Goal: Use online tool/utility: Utilize a website feature to perform a specific function

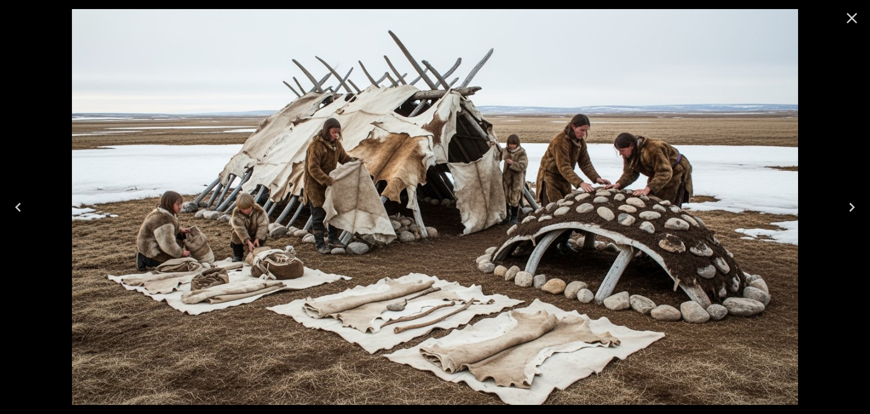
click at [855, 20] on icon "Close" at bounding box center [851, 18] width 18 height 18
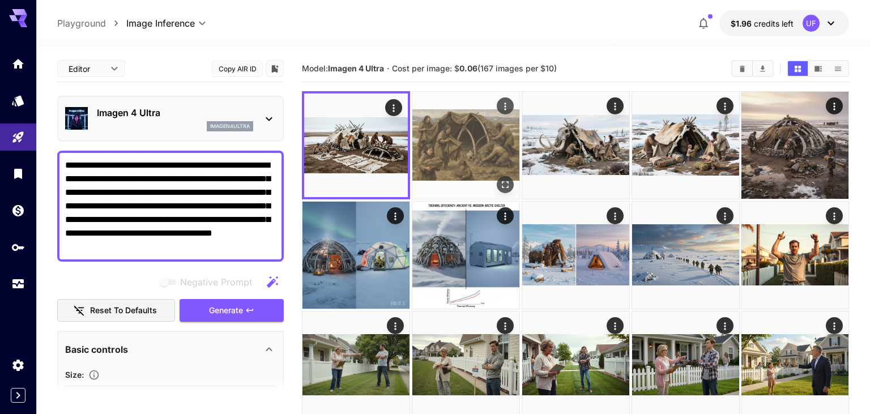
click at [448, 136] on img at bounding box center [465, 145] width 107 height 107
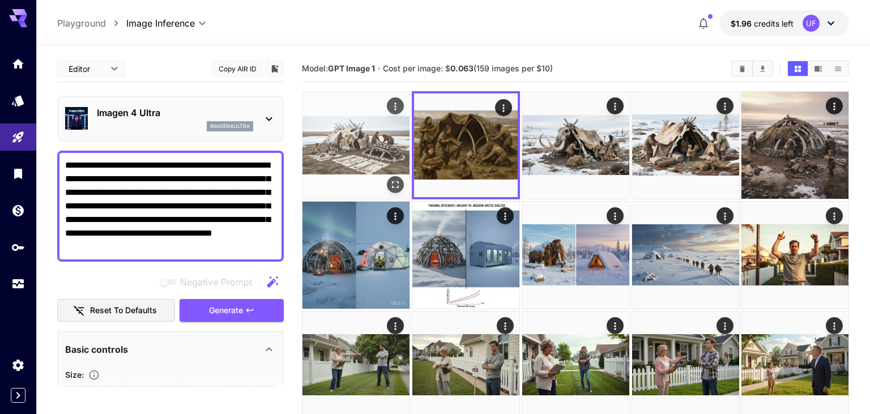
click at [373, 132] on img at bounding box center [355, 145] width 107 height 107
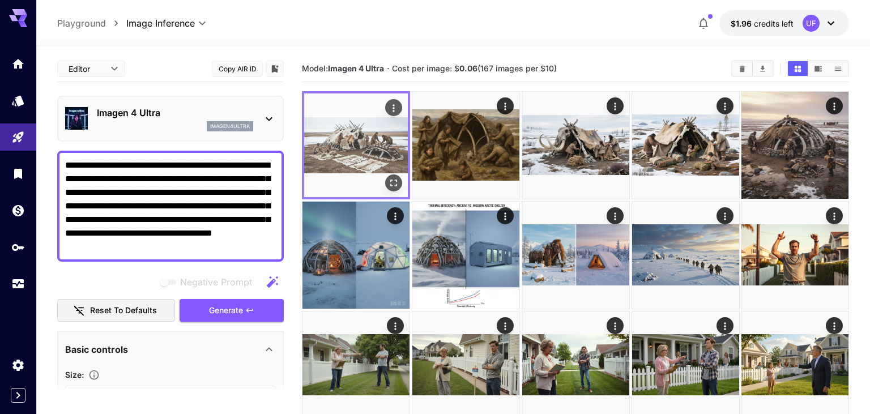
click at [393, 189] on button "Open in fullscreen" at bounding box center [393, 182] width 17 height 17
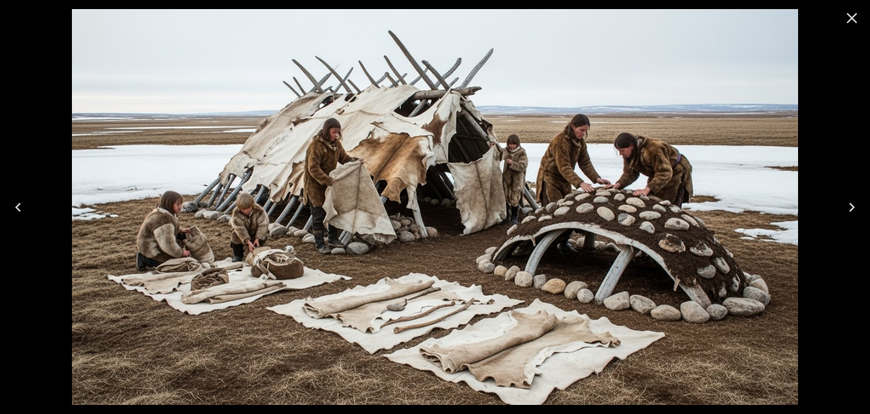
click at [855, 19] on icon "Close" at bounding box center [851, 18] width 18 height 18
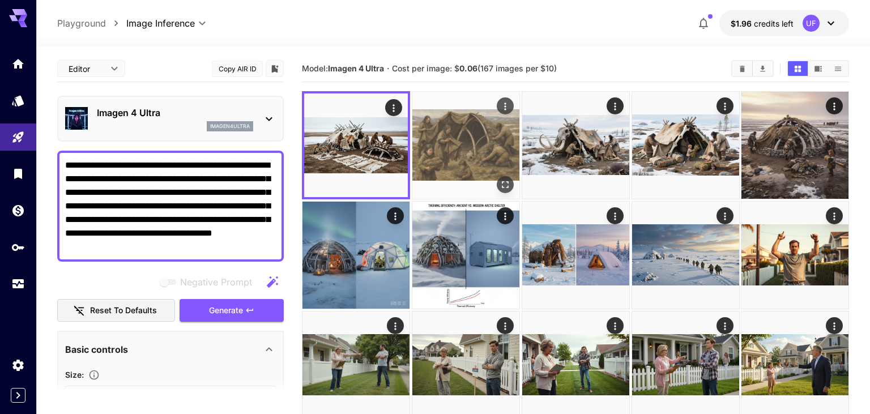
click at [465, 156] on img at bounding box center [465, 145] width 107 height 107
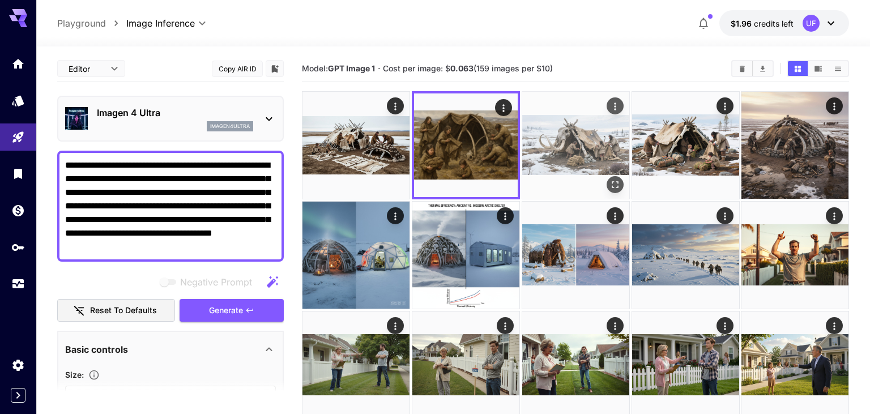
click at [574, 142] on img at bounding box center [575, 145] width 107 height 107
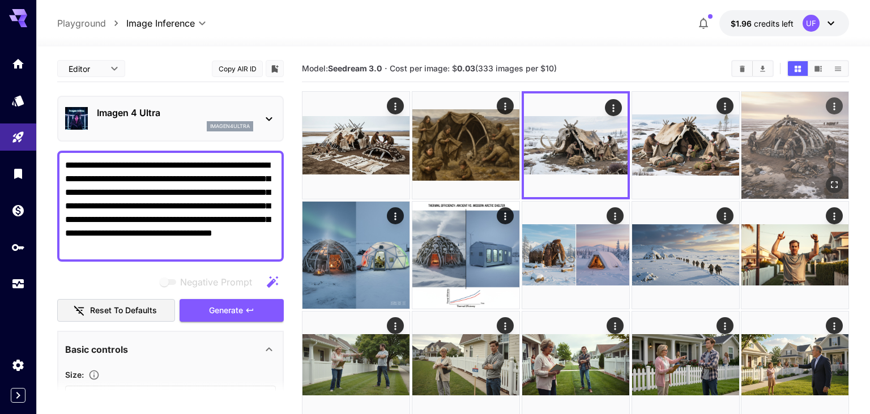
click at [805, 149] on img at bounding box center [794, 145] width 107 height 107
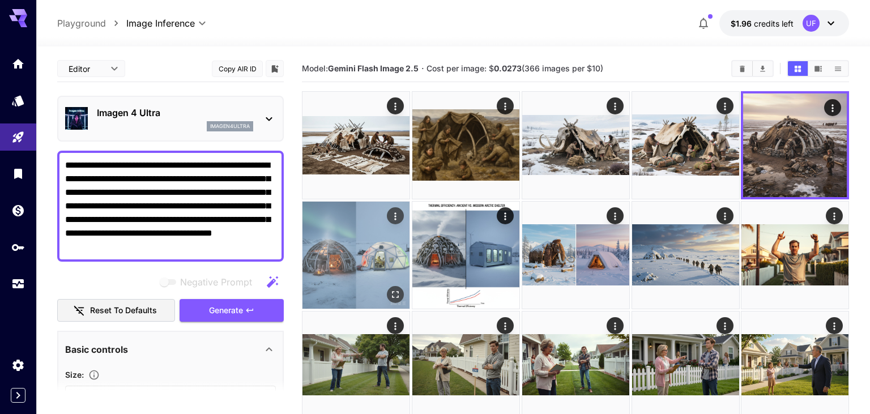
click at [370, 274] on img at bounding box center [355, 255] width 107 height 107
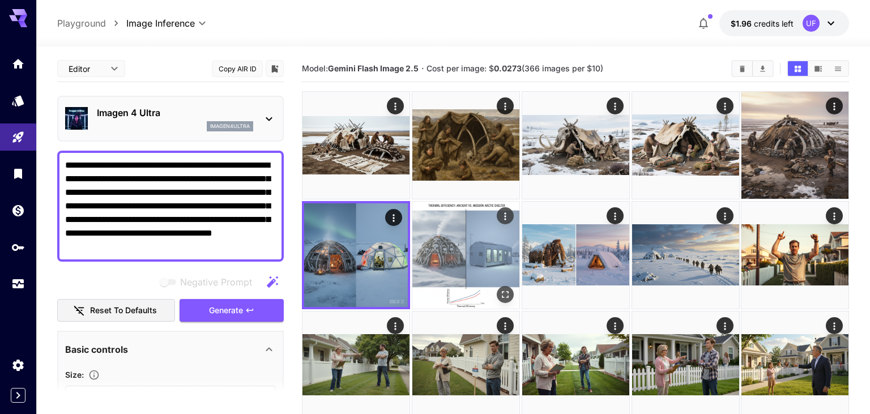
click at [464, 249] on img at bounding box center [465, 255] width 107 height 107
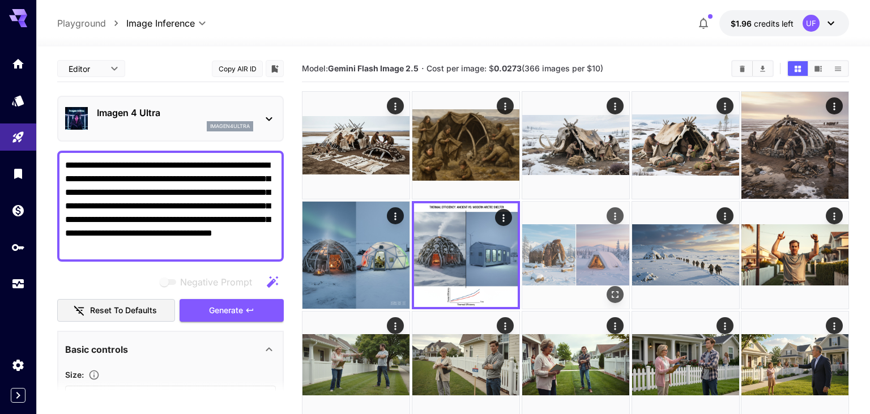
click at [572, 248] on img at bounding box center [575, 255] width 107 height 107
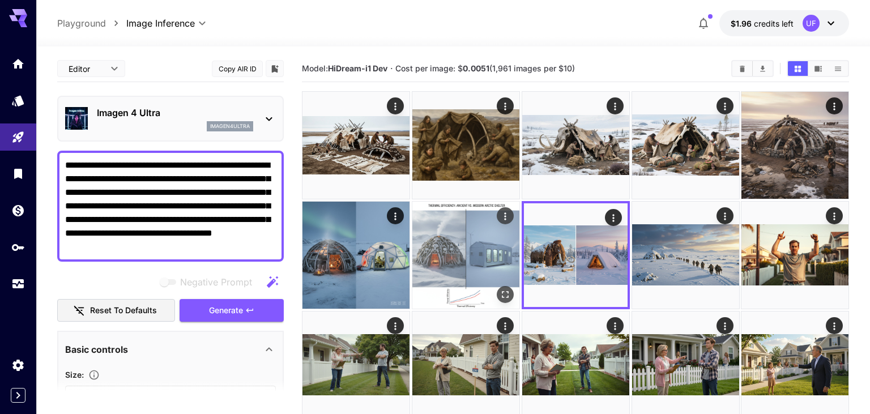
click at [468, 250] on img at bounding box center [465, 255] width 107 height 107
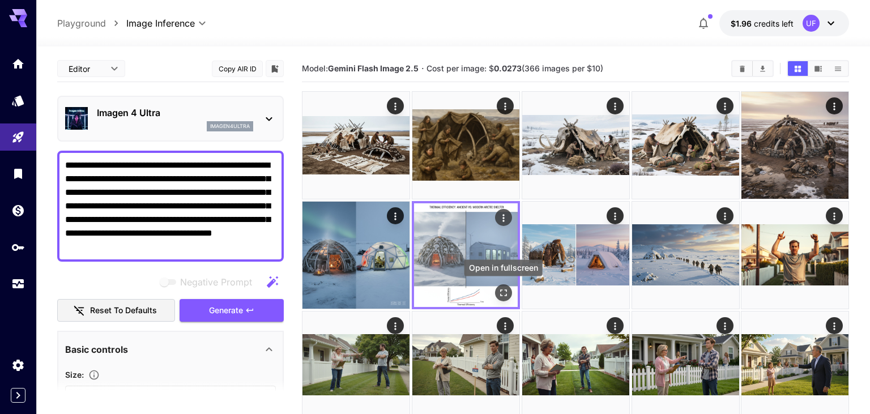
click at [504, 294] on icon "Open in fullscreen" at bounding box center [502, 292] width 11 height 11
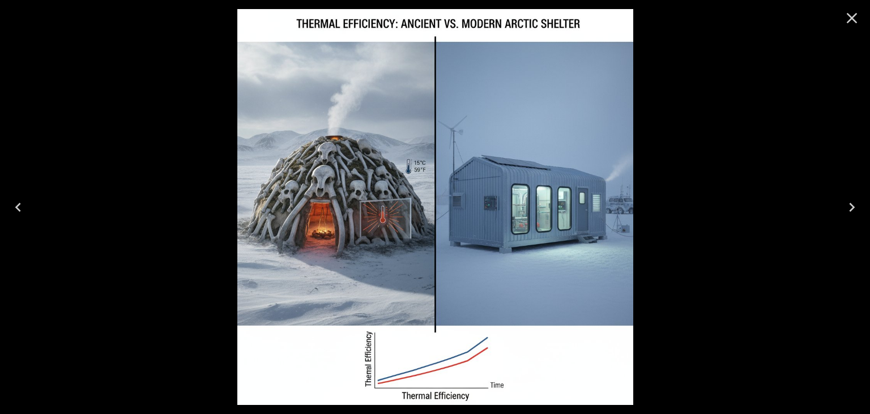
click at [854, 15] on icon "Close" at bounding box center [851, 18] width 11 height 11
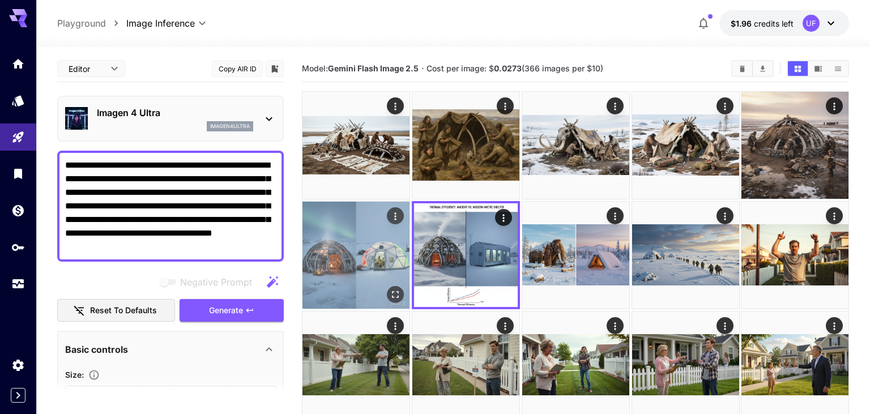
click at [367, 234] on img at bounding box center [355, 255] width 107 height 107
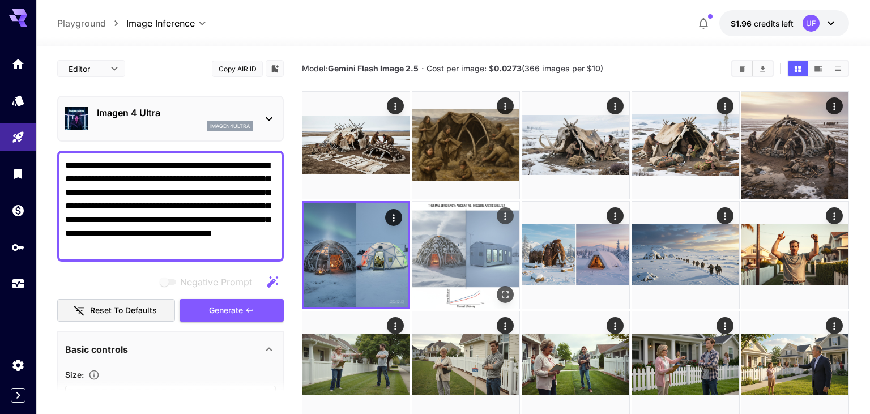
click at [468, 250] on img at bounding box center [465, 255] width 107 height 107
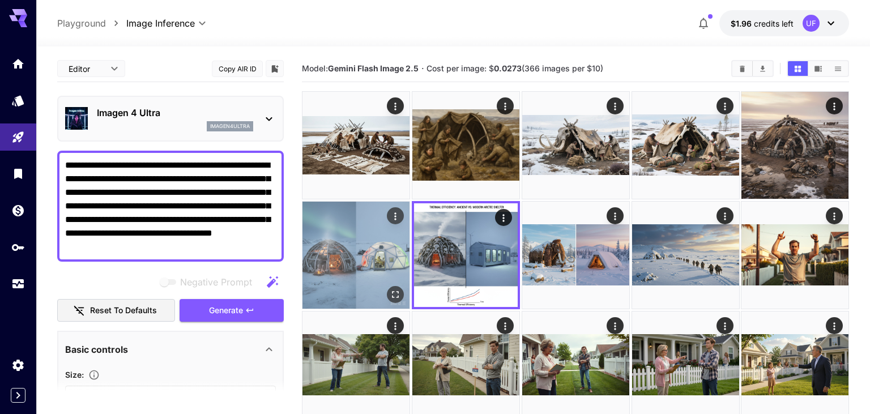
click at [318, 248] on img at bounding box center [355, 255] width 107 height 107
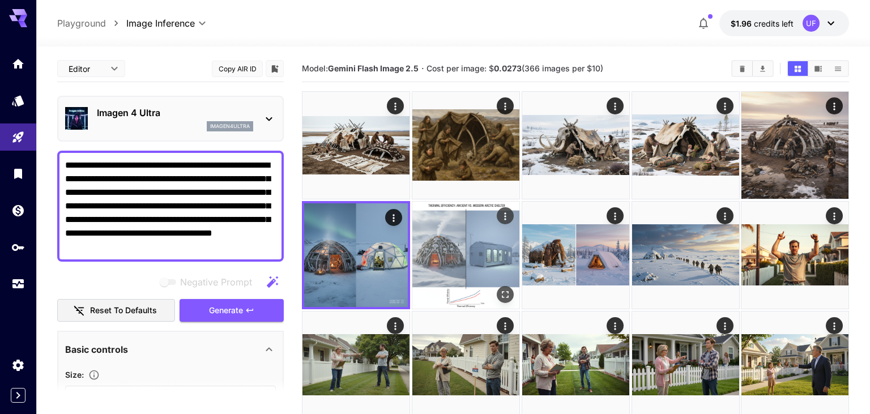
click at [499, 249] on img at bounding box center [465, 255] width 107 height 107
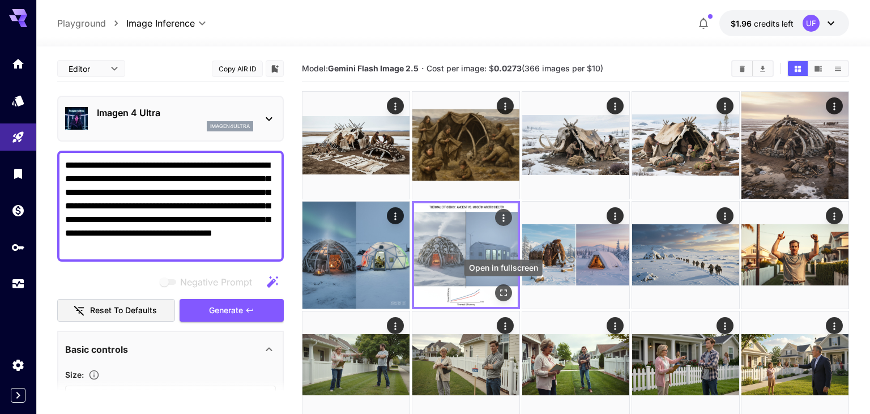
click at [502, 297] on icon "Open in fullscreen" at bounding box center [502, 292] width 11 height 11
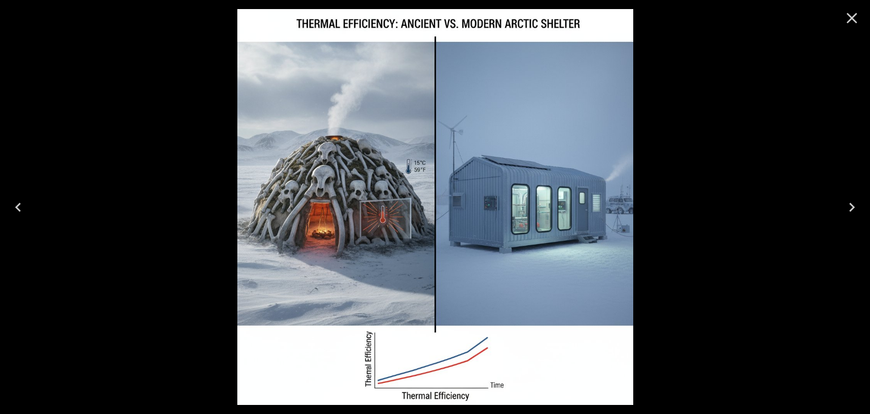
click at [853, 17] on icon "Close" at bounding box center [851, 18] width 11 height 11
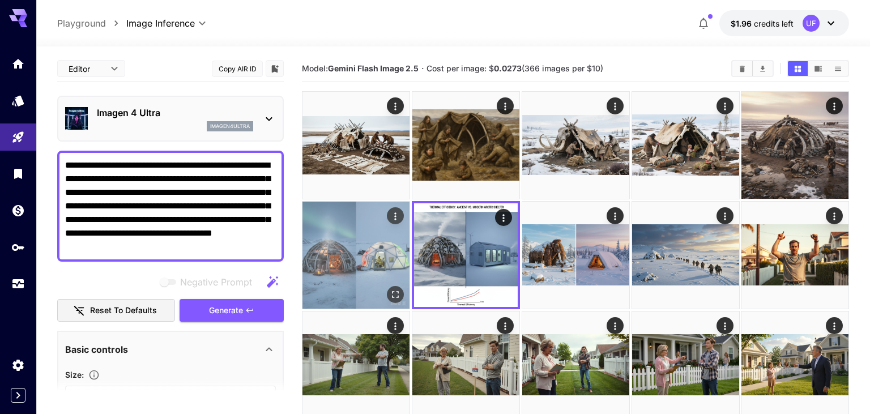
click at [374, 256] on img at bounding box center [355, 255] width 107 height 107
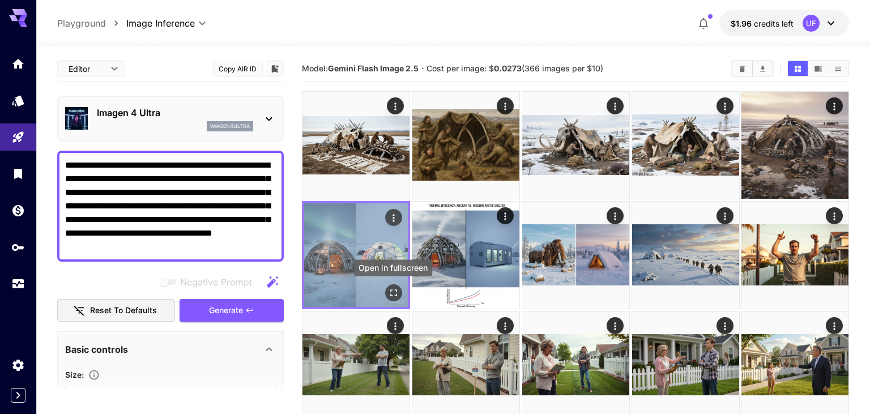
click at [395, 290] on icon "Open in fullscreen" at bounding box center [393, 292] width 7 height 7
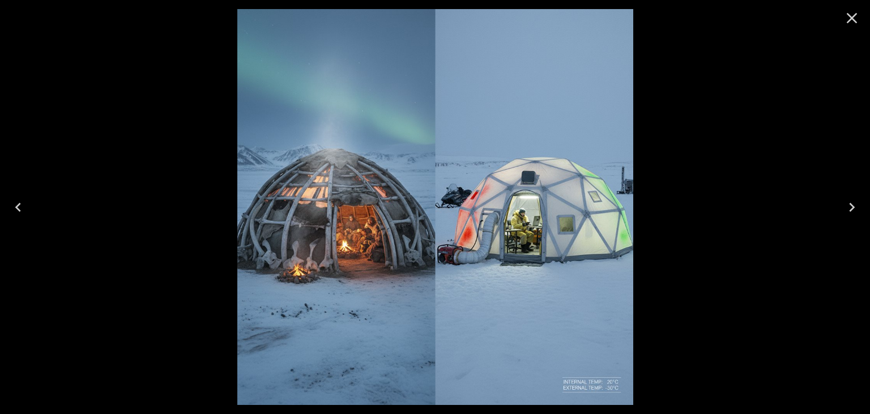
click at [852, 18] on icon "Close" at bounding box center [851, 18] width 11 height 11
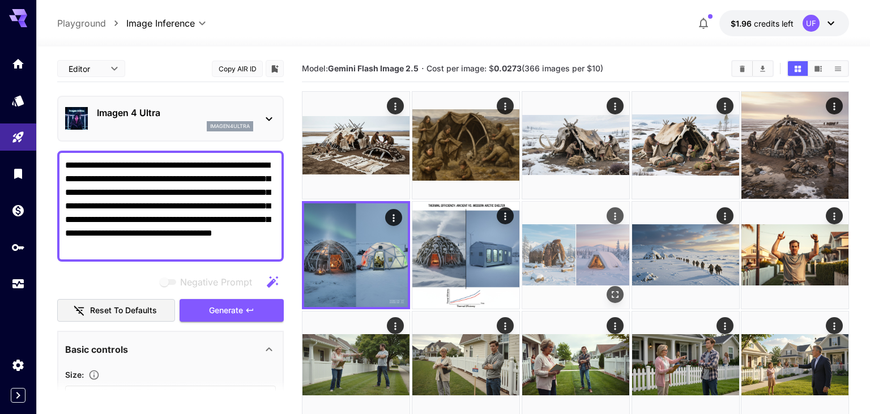
click at [554, 252] on img at bounding box center [575, 255] width 107 height 107
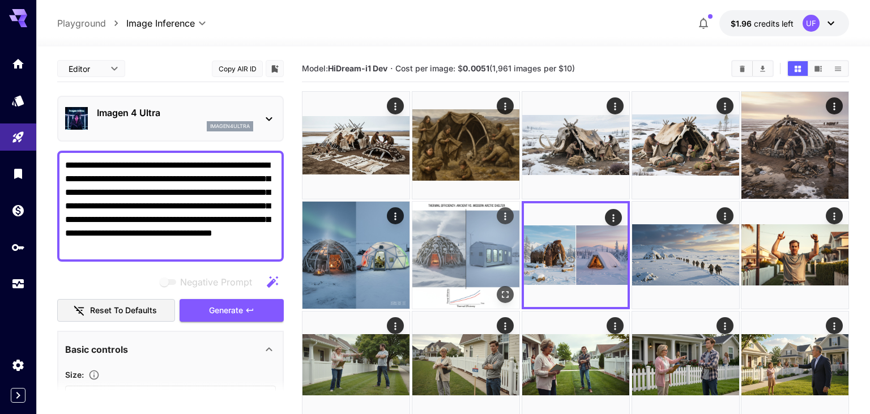
click at [502, 248] on img at bounding box center [465, 255] width 107 height 107
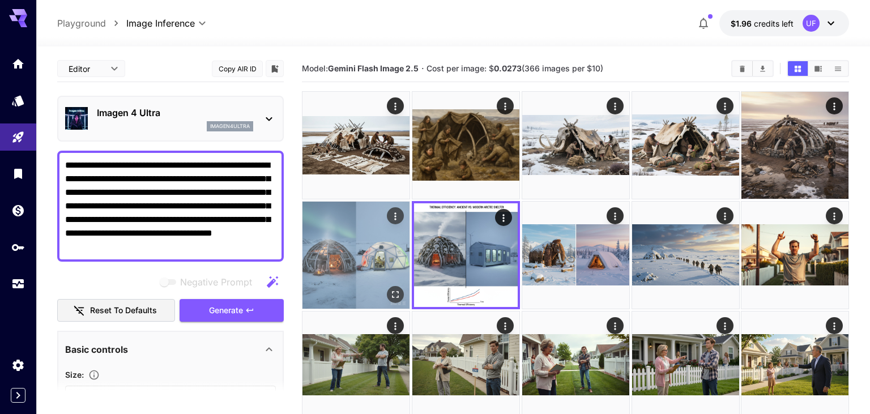
click at [365, 239] on img at bounding box center [355, 255] width 107 height 107
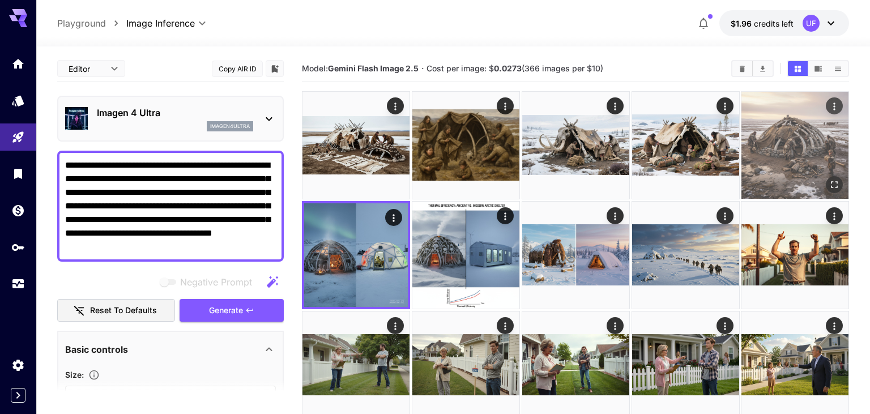
click at [804, 157] on img at bounding box center [794, 145] width 107 height 107
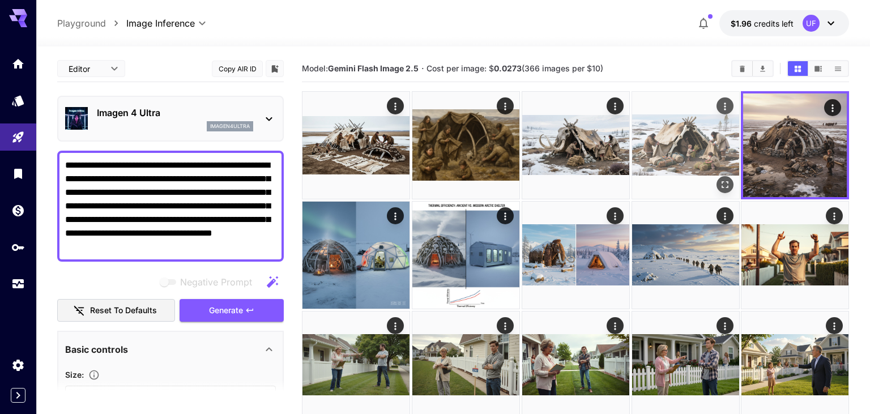
click at [677, 136] on img at bounding box center [685, 145] width 107 height 107
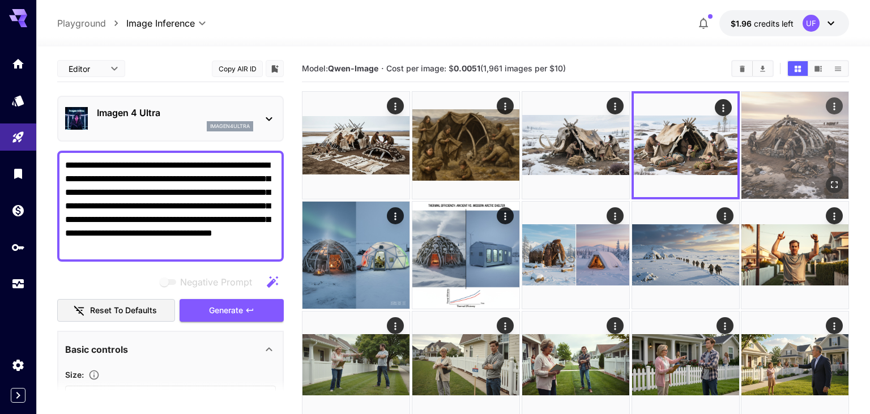
click at [793, 152] on img at bounding box center [794, 145] width 107 height 107
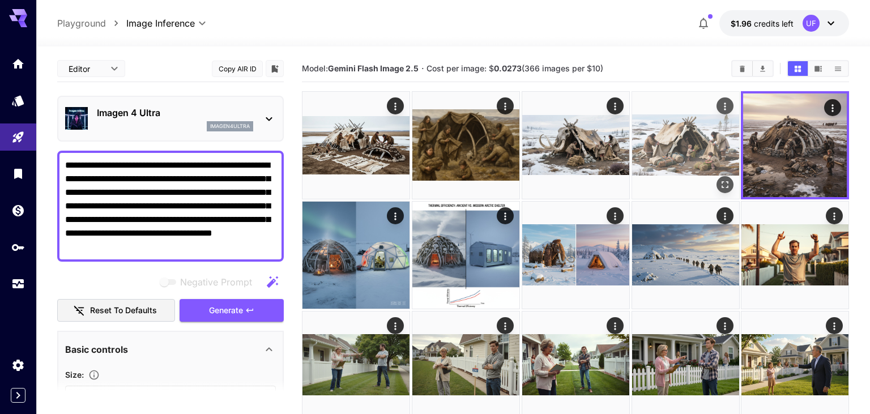
click at [703, 141] on img at bounding box center [685, 145] width 107 height 107
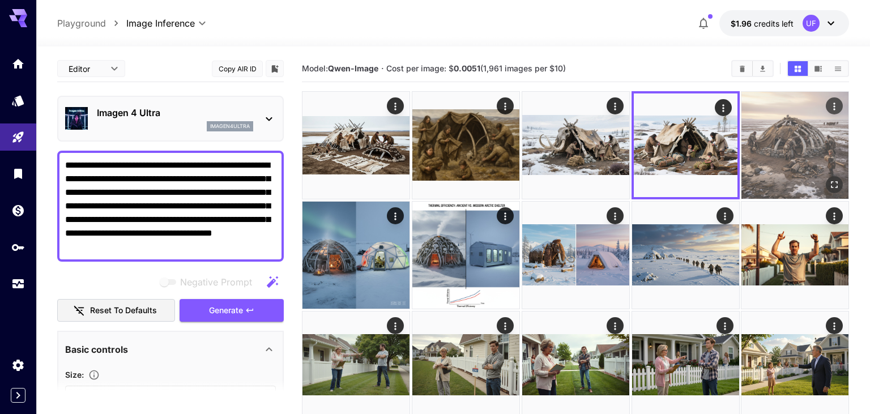
click at [772, 144] on img at bounding box center [794, 145] width 107 height 107
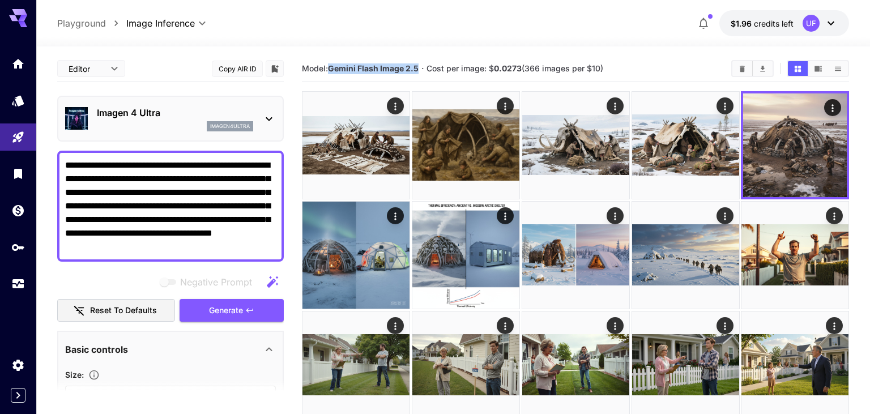
drag, startPoint x: 331, startPoint y: 69, endPoint x: 418, endPoint y: 62, distance: 88.0
click at [418, 62] on section "Model: Gemini Flash Image 2.5 · Cost per image: $ 0.0273 (366 images per $10)" at bounding box center [512, 69] width 420 height 14
copy b "Gemini Flash Image 2.5"
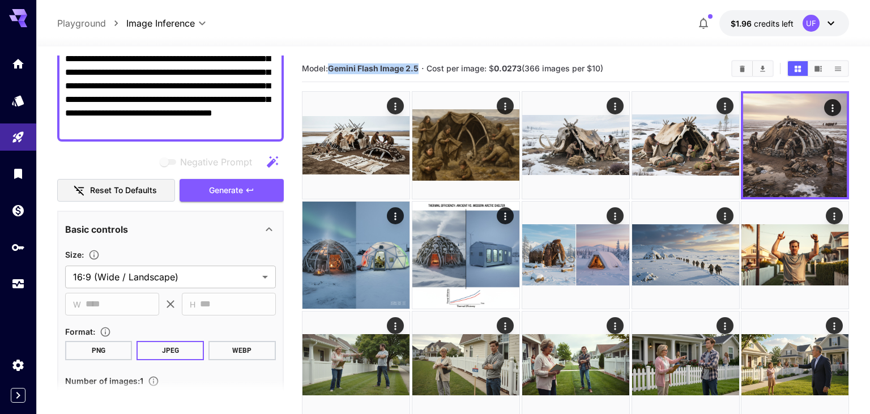
scroll to position [115, 0]
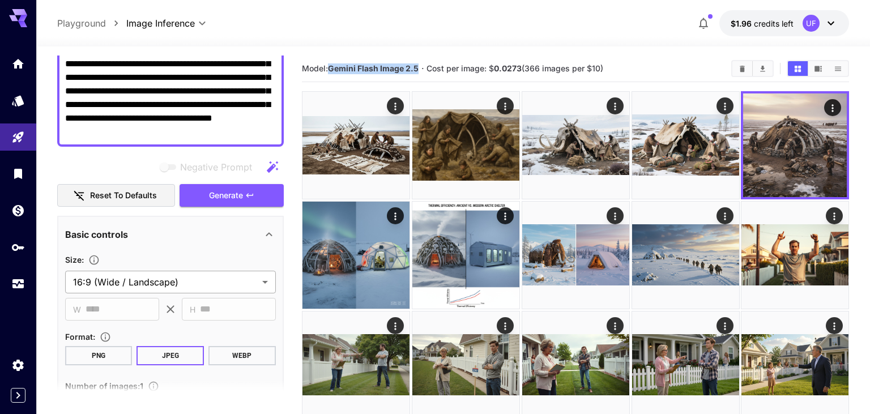
click at [242, 280] on body "**********" at bounding box center [435, 336] width 870 height 672
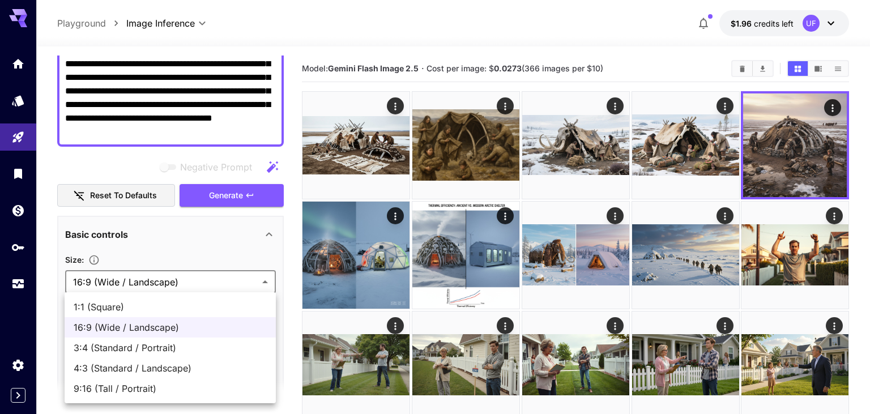
click at [338, 134] on div at bounding box center [435, 207] width 870 height 414
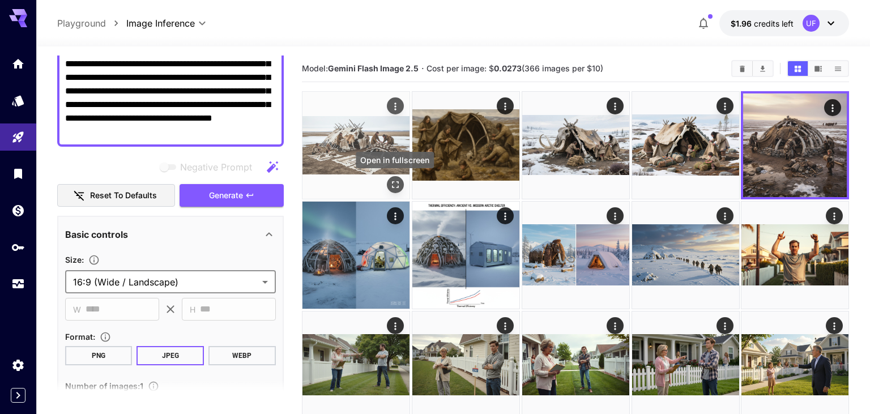
click at [401, 187] on button "Open in fullscreen" at bounding box center [395, 184] width 17 height 17
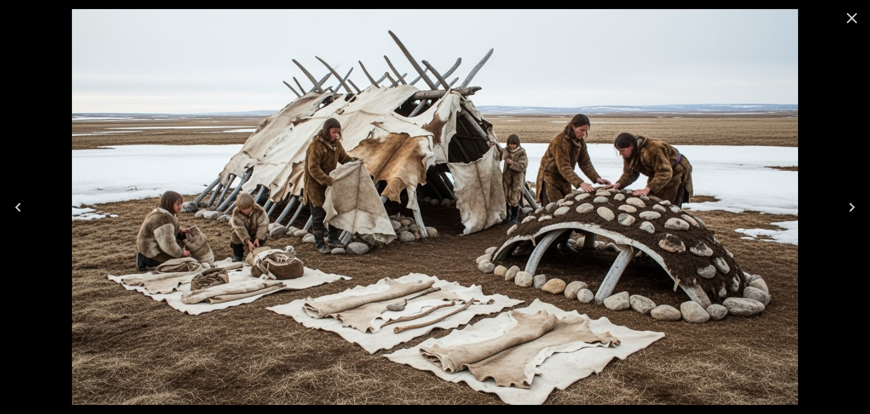
click at [853, 19] on icon "Close" at bounding box center [851, 18] width 11 height 11
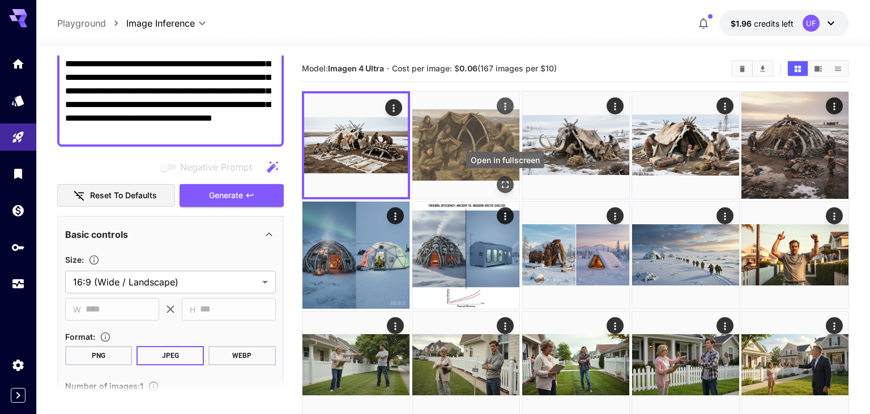
click at [505, 182] on icon "Open in fullscreen" at bounding box center [504, 184] width 11 height 11
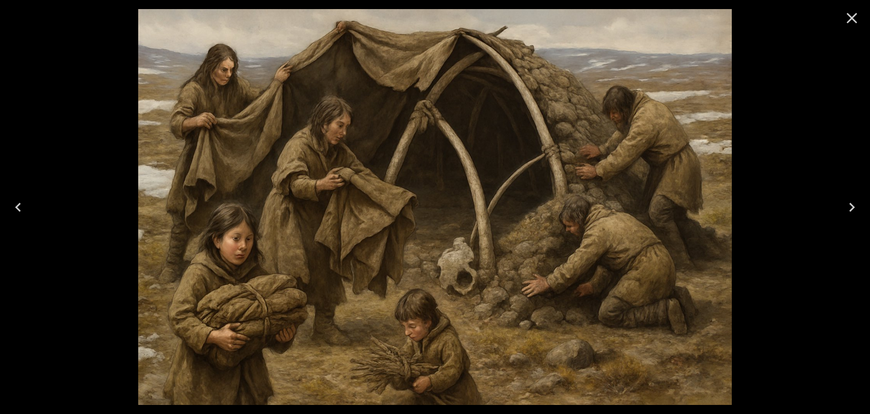
click at [851, 17] on icon "Close" at bounding box center [851, 18] width 11 height 11
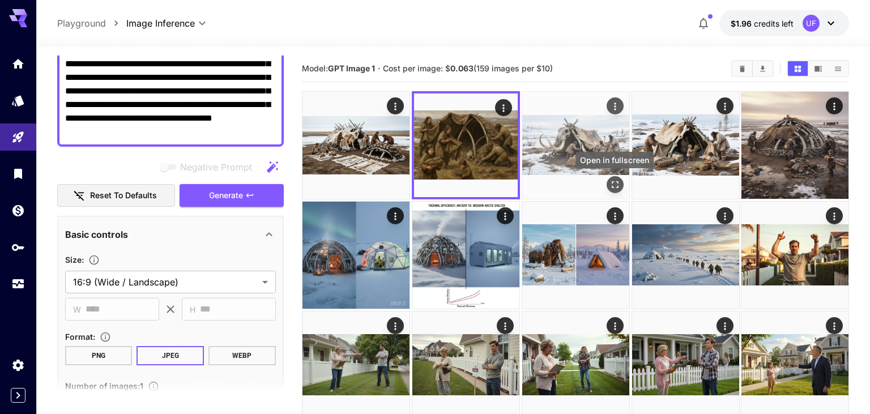
click at [617, 185] on icon "Open in fullscreen" at bounding box center [614, 184] width 11 height 11
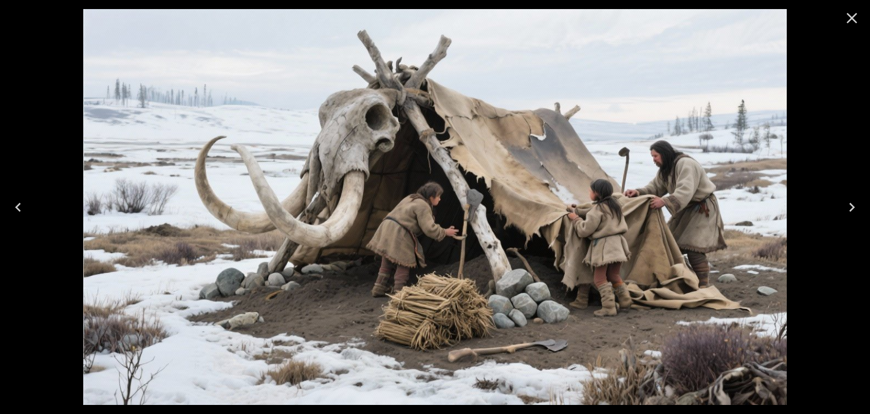
click at [850, 19] on icon "Close" at bounding box center [851, 18] width 11 height 11
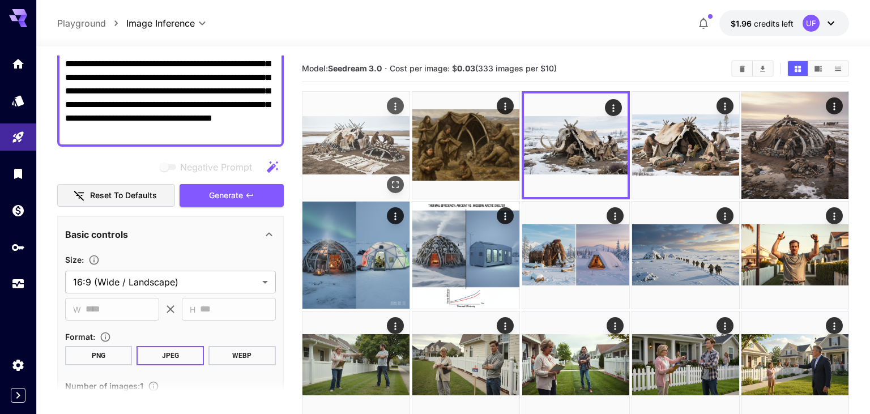
click at [396, 186] on icon "Open in fullscreen" at bounding box center [394, 184] width 11 height 11
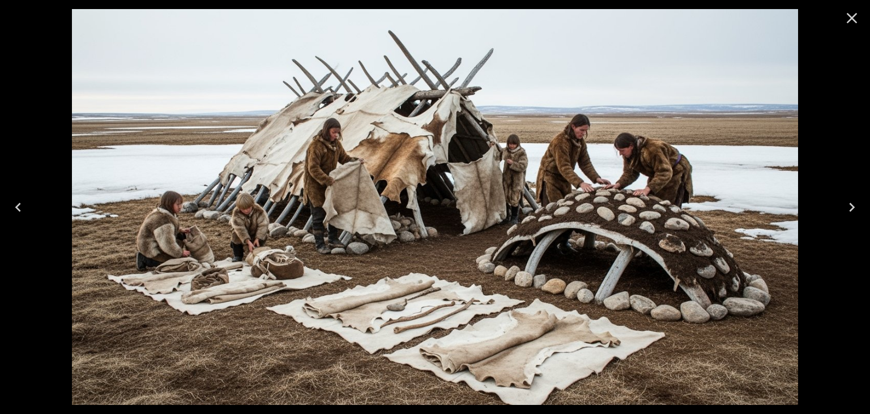
click at [858, 16] on icon "Close" at bounding box center [851, 18] width 18 height 18
